Goal: Task Accomplishment & Management: Manage account settings

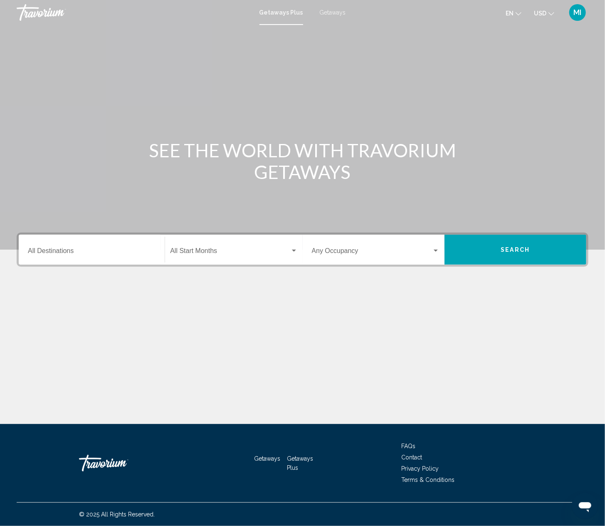
click at [549, 14] on icon "Change currency" at bounding box center [552, 14] width 6 height 6
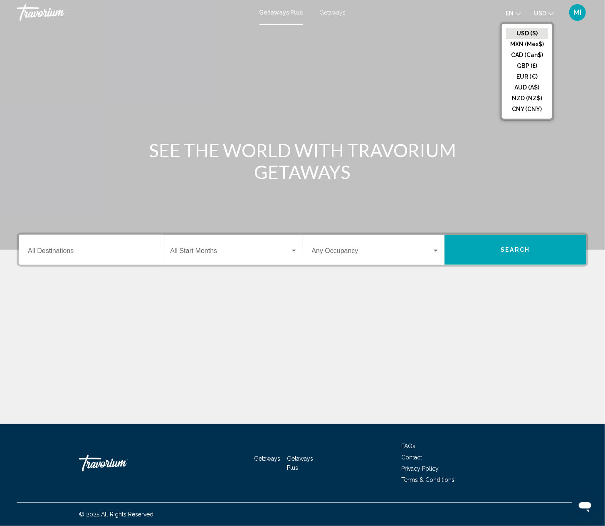
click at [574, 12] on span "MI" at bounding box center [578, 12] width 8 height 8
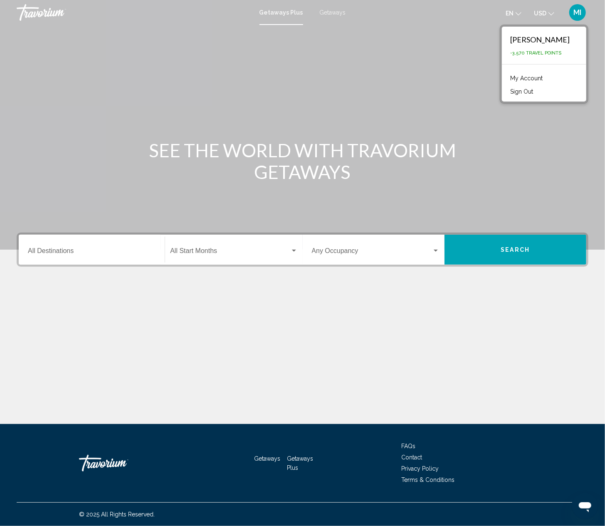
click at [535, 78] on link "My Account" at bounding box center [526, 78] width 41 height 11
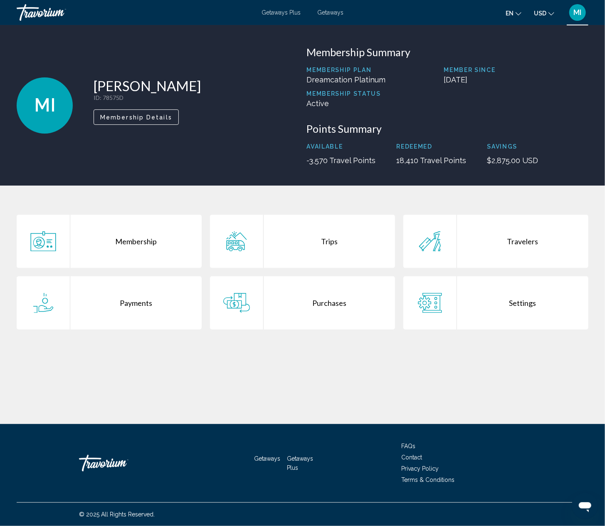
click at [131, 246] on div "Membership" at bounding box center [135, 241] width 131 height 53
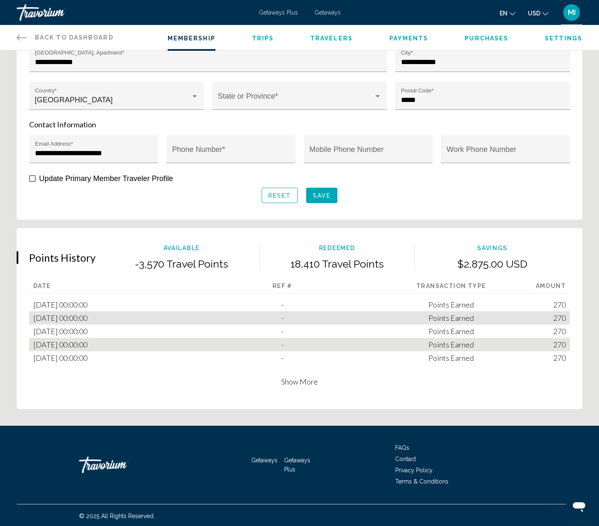
scroll to position [333, 0]
click at [292, 383] on span "Show More" at bounding box center [299, 380] width 37 height 9
